Goal: Navigation & Orientation: Find specific page/section

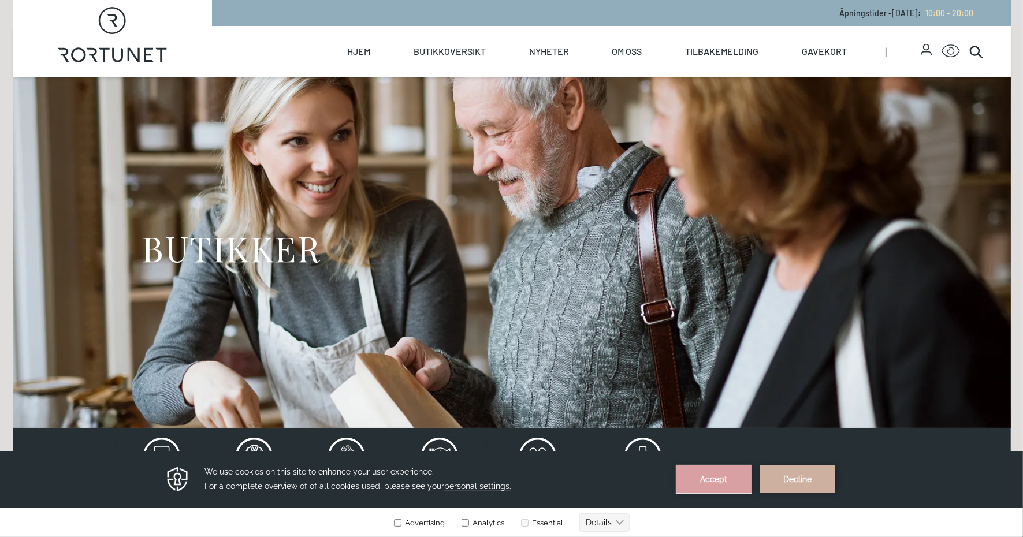
click at [721, 480] on button "Accept" at bounding box center [713, 479] width 75 height 28
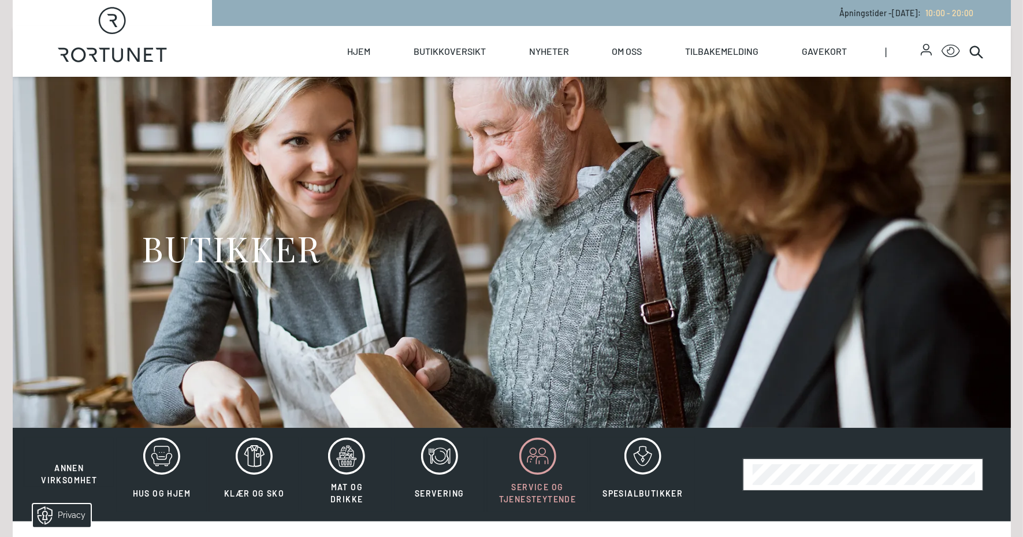
click at [526, 472] on icon at bounding box center [537, 456] width 37 height 37
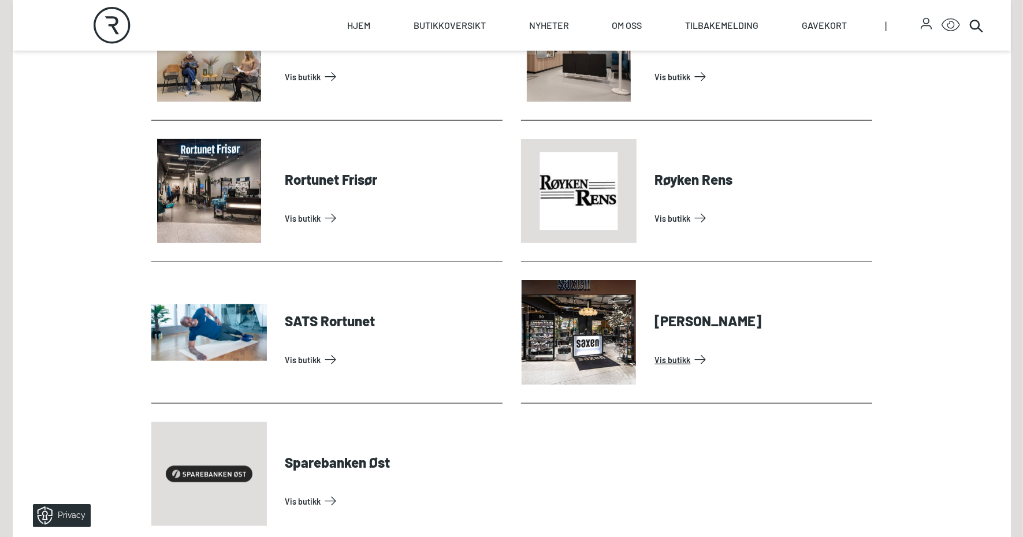
scroll to position [1010, 0]
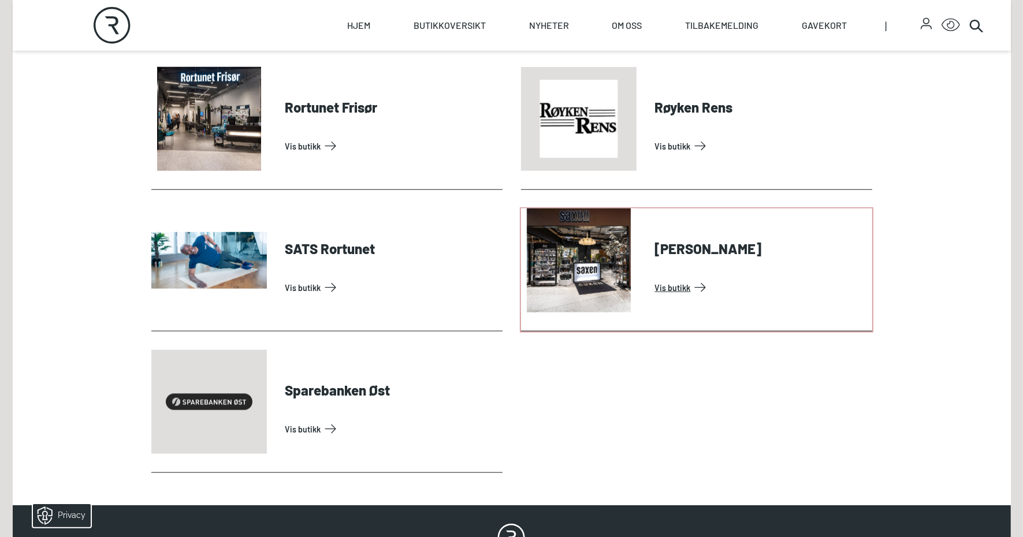
click at [687, 278] on link "Vis butikk" at bounding box center [761, 287] width 212 height 18
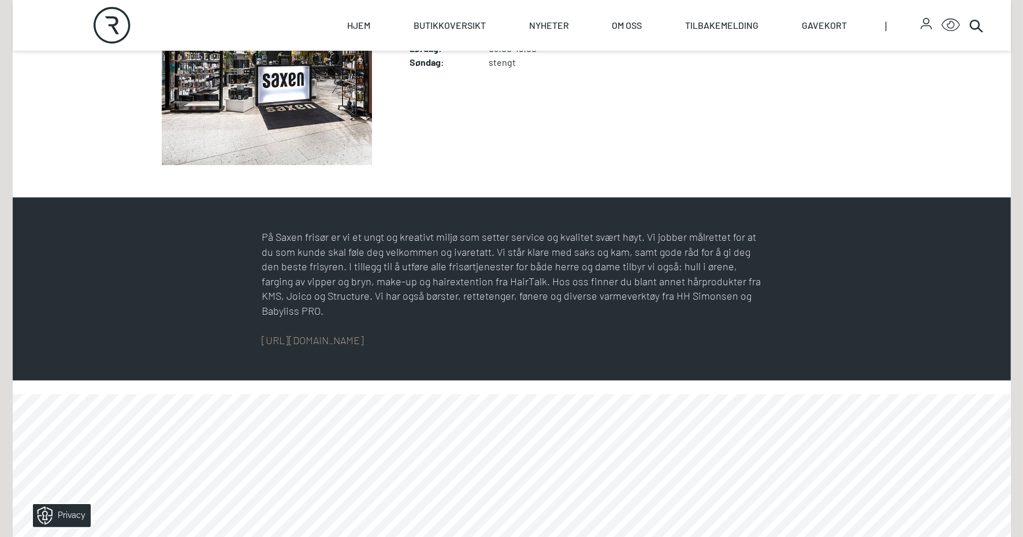
scroll to position [433, 0]
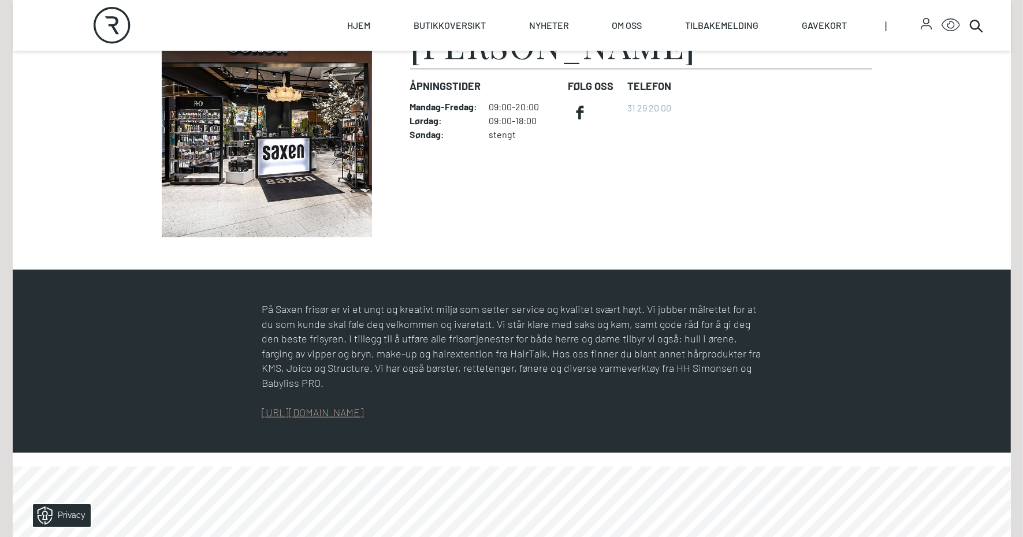
click at [294, 406] on link "[URL][DOMAIN_NAME]" at bounding box center [313, 412] width 102 height 13
